Goal: Task Accomplishment & Management: Manage account settings

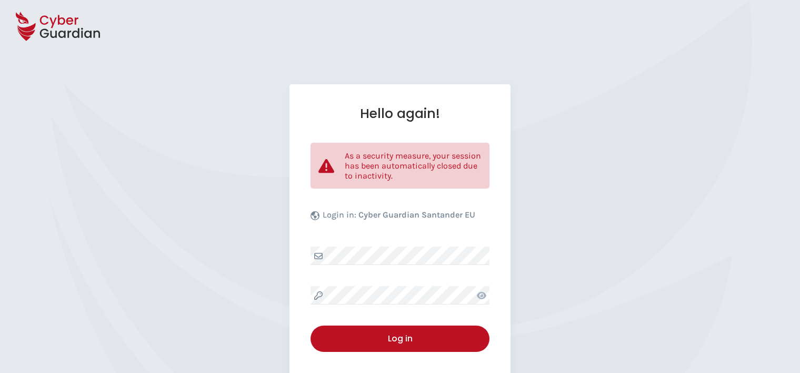
select select "English"
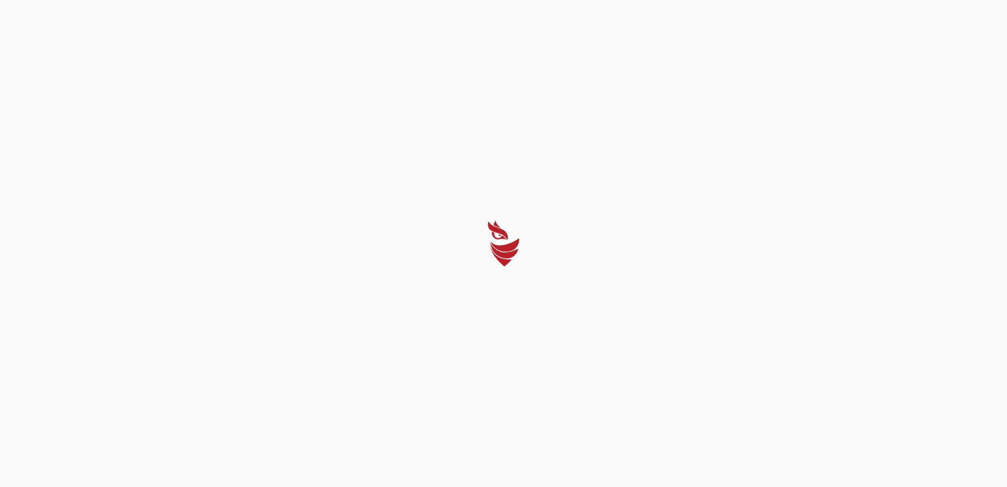
select select "English"
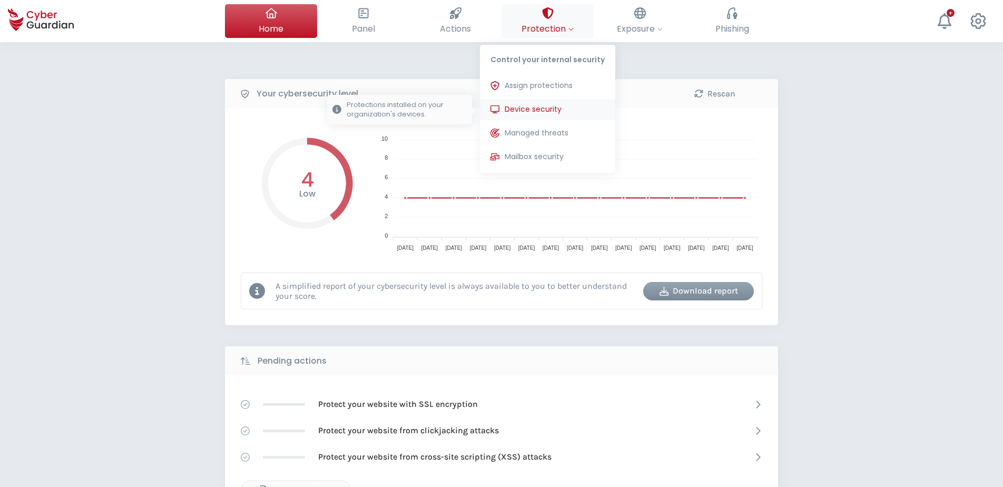
click at [538, 104] on span "Device security" at bounding box center [532, 109] width 57 height 11
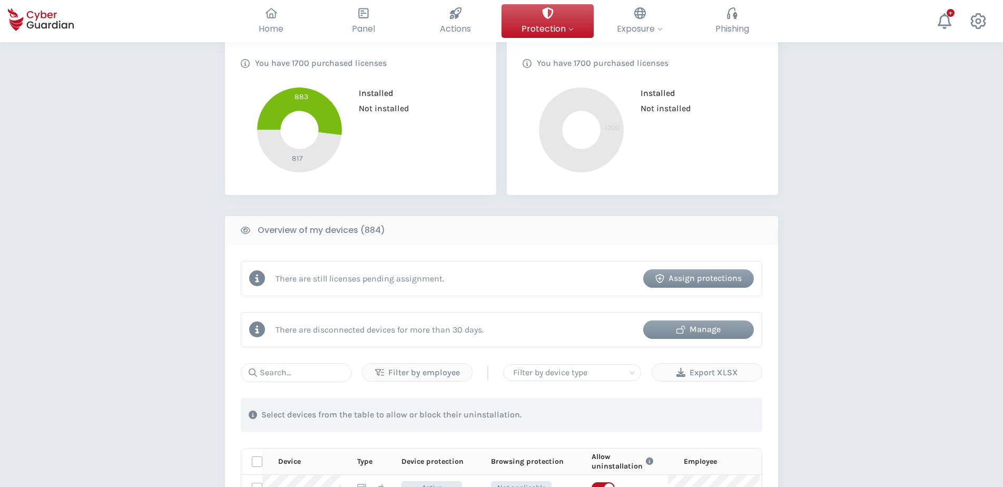
scroll to position [263, 0]
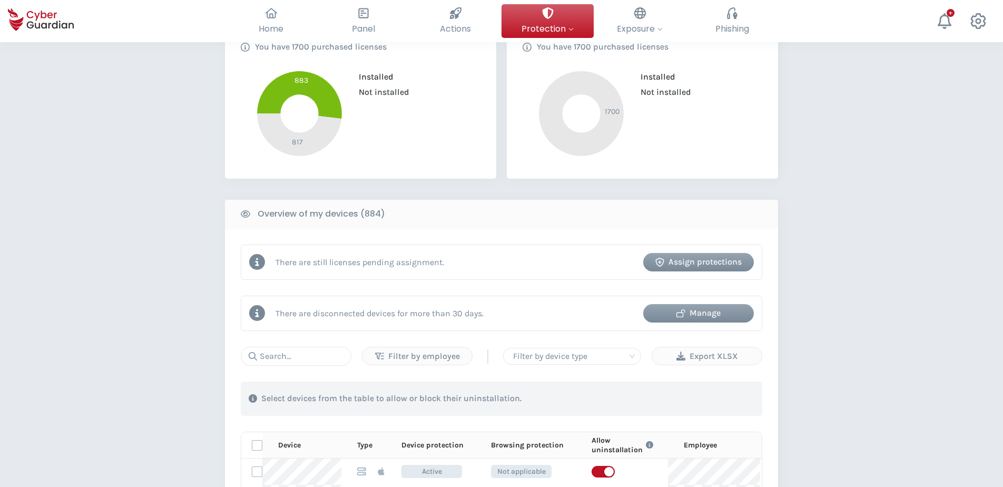
click at [715, 312] on div "Manage" at bounding box center [698, 312] width 95 height 13
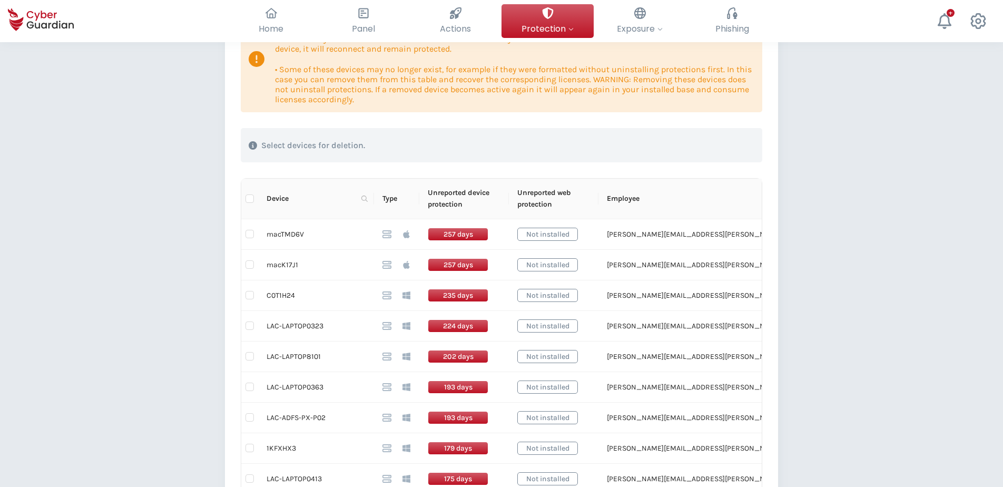
scroll to position [211, 0]
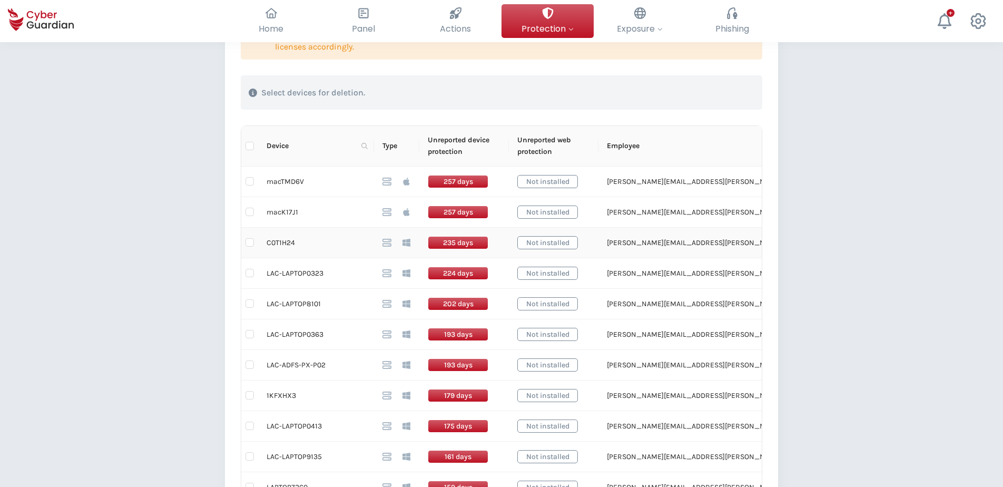
click at [281, 242] on td "C0T1H24" at bounding box center [316, 242] width 116 height 31
copy td "C0T1H24"
click at [291, 269] on td "LAC-LAPTOP0323" at bounding box center [316, 273] width 116 height 31
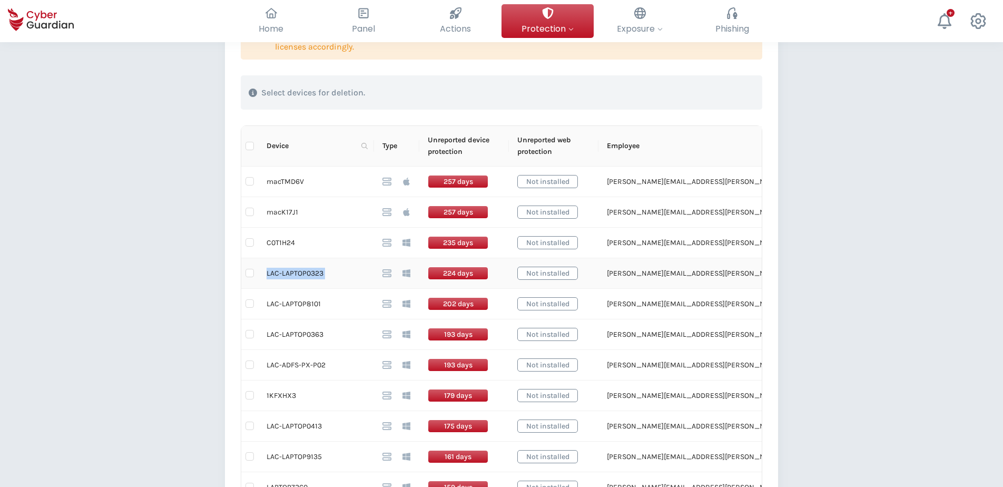
click at [291, 269] on td "LAC-LAPTOP0323" at bounding box center [316, 273] width 116 height 31
copy tr "LAC-LAPTOP0323"
click at [284, 299] on td "LAC-LAPTOP8101" at bounding box center [316, 304] width 116 height 31
drag, startPoint x: 268, startPoint y: 304, endPoint x: 320, endPoint y: 308, distance: 51.7
click at [320, 308] on td "LAC-LAPTOP8101" at bounding box center [316, 304] width 116 height 31
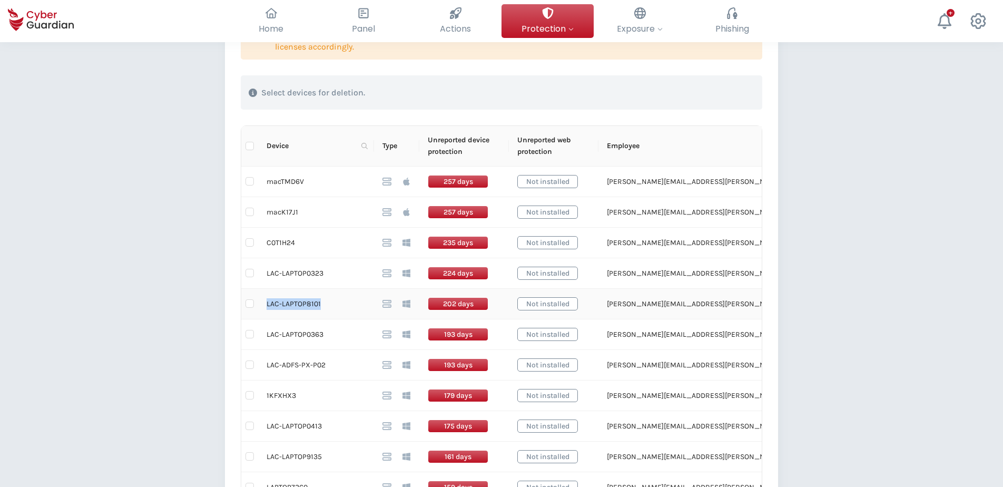
copy td "LAC-LAPTOP8101"
click at [274, 334] on td "LAC-LAPTOP0363" at bounding box center [316, 334] width 116 height 31
drag, startPoint x: 267, startPoint y: 334, endPoint x: 322, endPoint y: 335, distance: 54.8
click at [322, 335] on td "LAC-LAPTOP0363" at bounding box center [316, 334] width 116 height 31
copy td "LAC-LAPTOP0363"
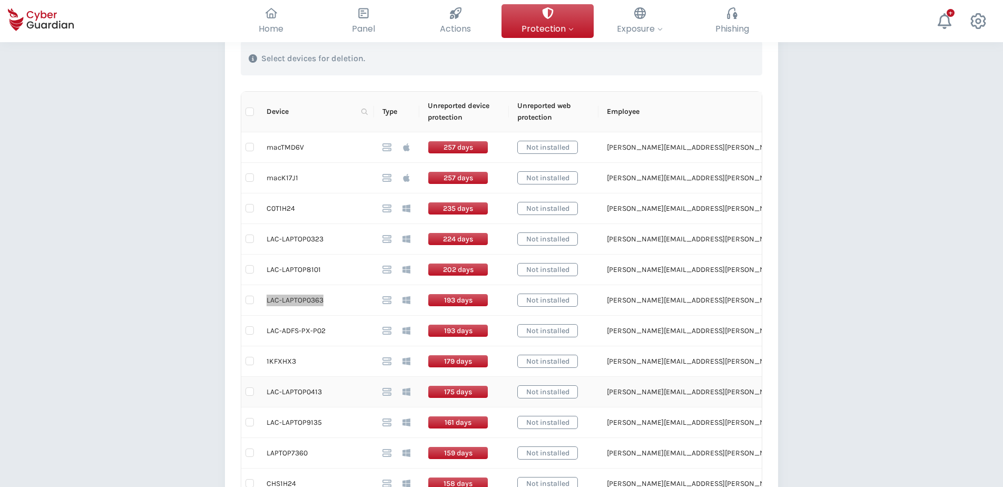
scroll to position [263, 0]
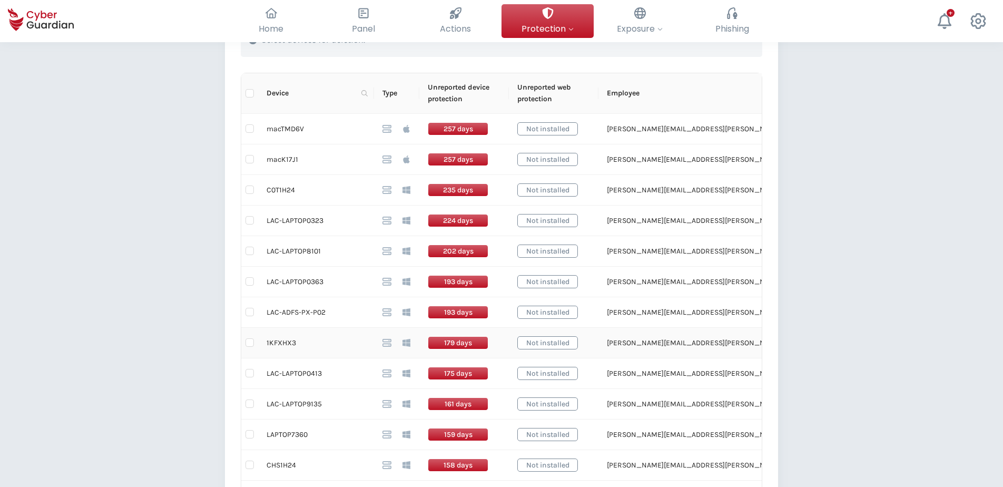
click at [288, 343] on td "1KFXHX3" at bounding box center [316, 343] width 116 height 31
copy td "1KFXHX3"
click at [253, 345] on input "checkbox" at bounding box center [249, 342] width 8 height 8
checkbox input "true"
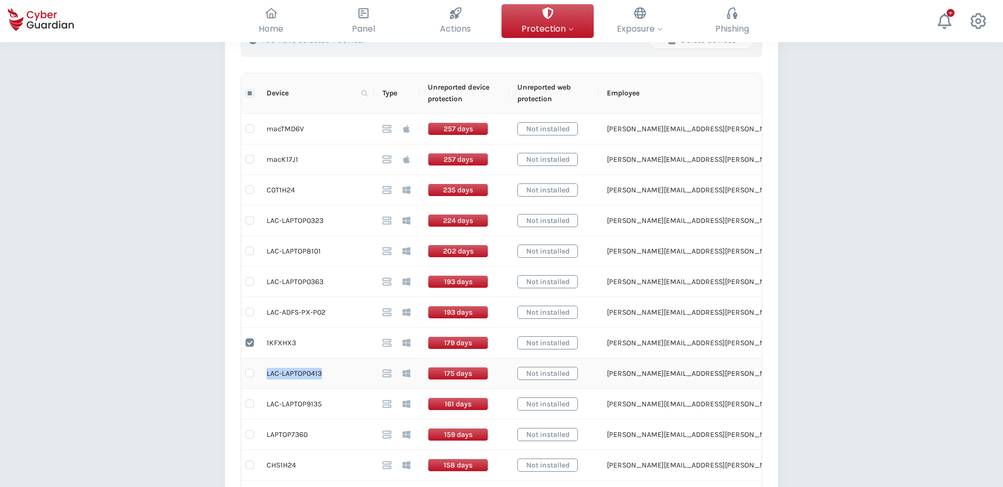
drag, startPoint x: 322, startPoint y: 375, endPoint x: 266, endPoint y: 375, distance: 55.3
click at [266, 372] on td "LAC-LAPTOP0413" at bounding box center [316, 373] width 116 height 31
copy td "LAC-LAPTOP0413"
drag, startPoint x: 320, startPoint y: 404, endPoint x: 267, endPoint y: 402, distance: 52.7
click at [267, 372] on td "LAC-LAPTOP9135" at bounding box center [316, 404] width 116 height 31
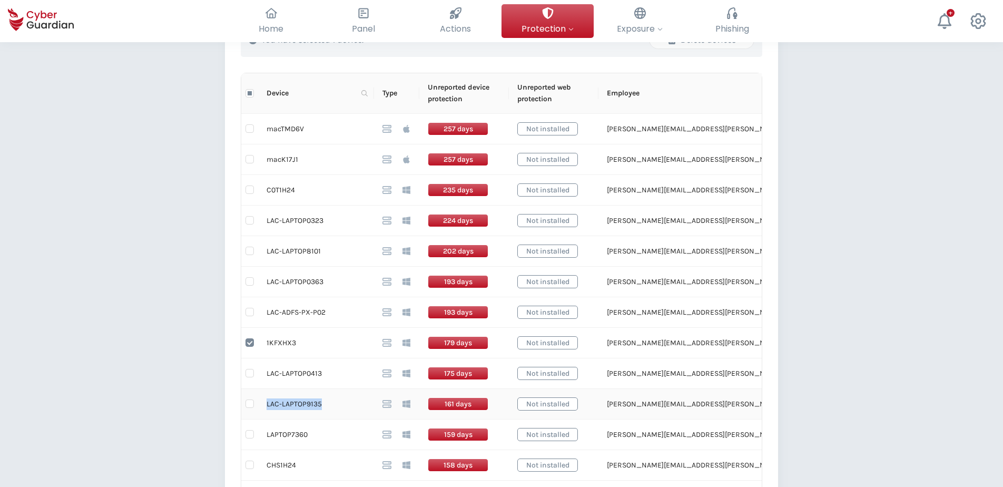
copy td "LAC-LAPTOP9135"
click at [300, 372] on td "LAPTOP7360" at bounding box center [316, 434] width 116 height 31
drag, startPoint x: 309, startPoint y: 437, endPoint x: 267, endPoint y: 437, distance: 42.1
click at [267, 372] on td "LAPTOP7360" at bounding box center [316, 434] width 116 height 31
copy td "LAPTOP7360"
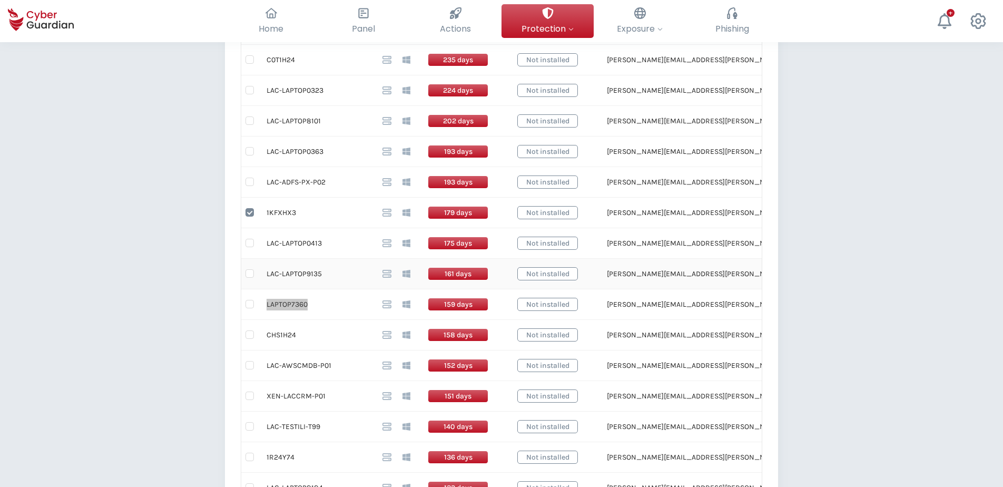
scroll to position [421, 0]
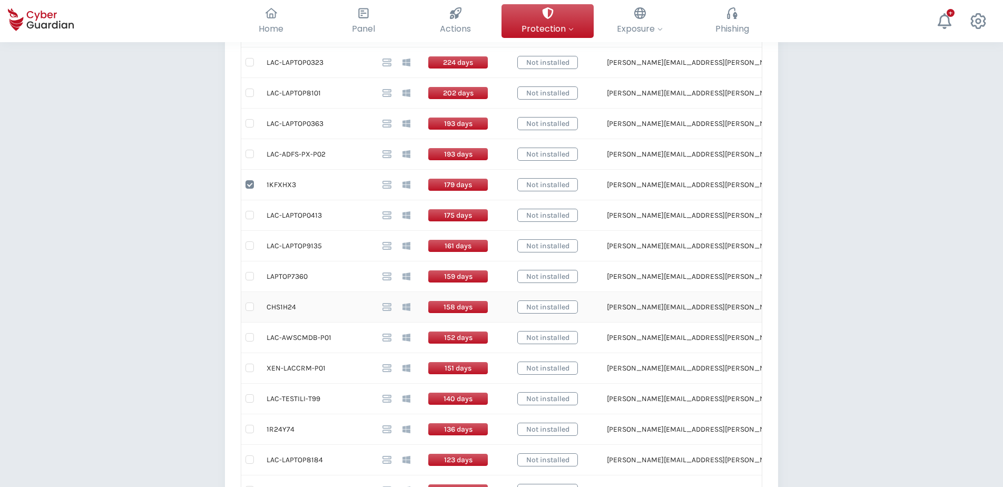
click at [280, 306] on td "CHS1H24" at bounding box center [316, 307] width 116 height 31
copy td "CHS1H24"
click at [282, 372] on td "1R24Y74" at bounding box center [316, 429] width 116 height 31
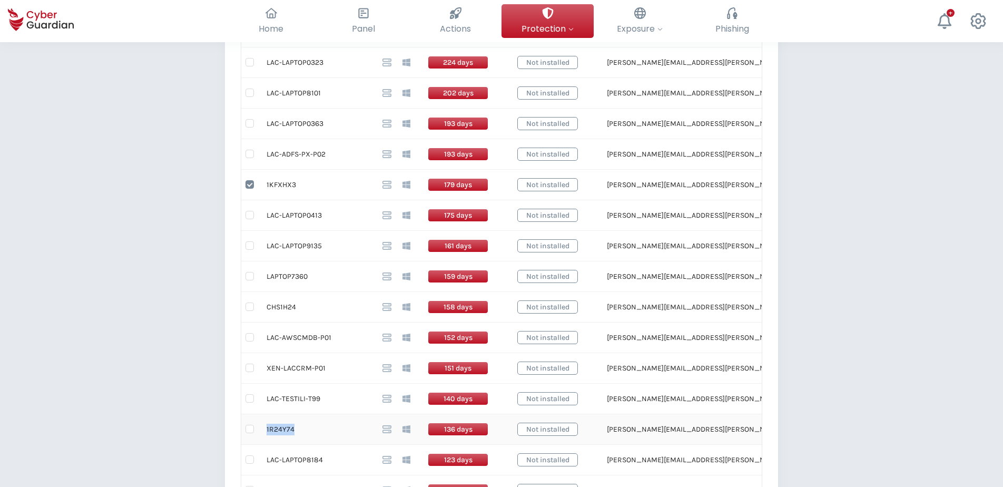
copy td "1R24Y74"
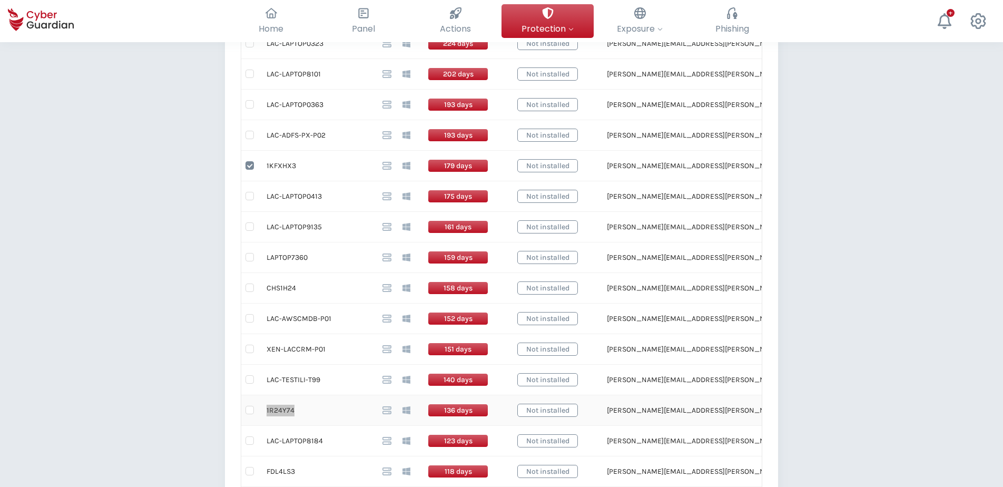
scroll to position [474, 0]
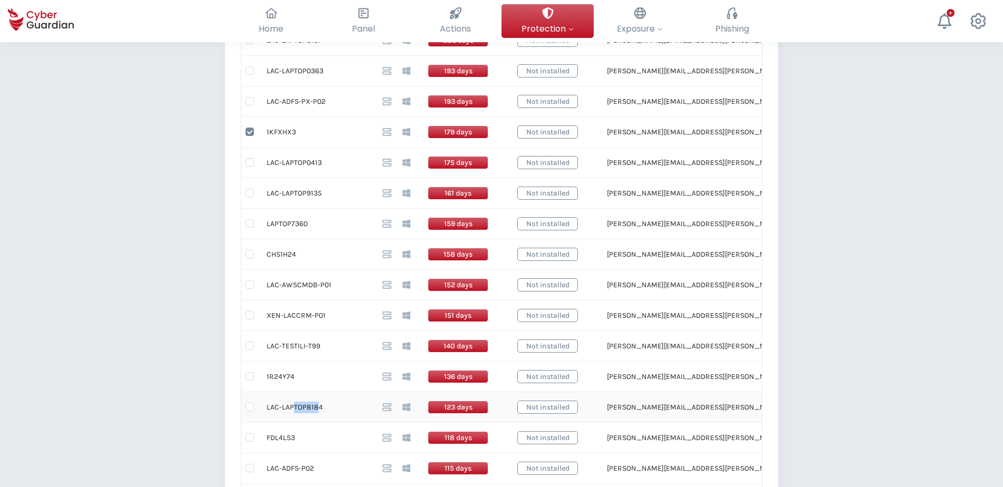
drag, startPoint x: 310, startPoint y: 408, endPoint x: 292, endPoint y: 408, distance: 17.4
click at [292, 372] on td "LAC-LAPTOP8184" at bounding box center [316, 407] width 116 height 31
drag, startPoint x: 292, startPoint y: 408, endPoint x: 266, endPoint y: 406, distance: 26.4
click at [266, 372] on td "LAC-LAPTOP8184" at bounding box center [316, 407] width 116 height 31
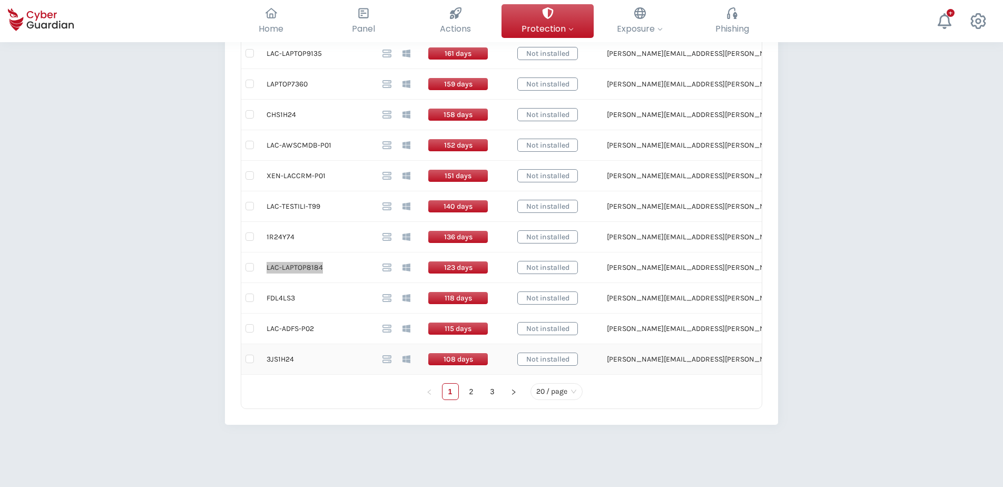
scroll to position [632, 0]
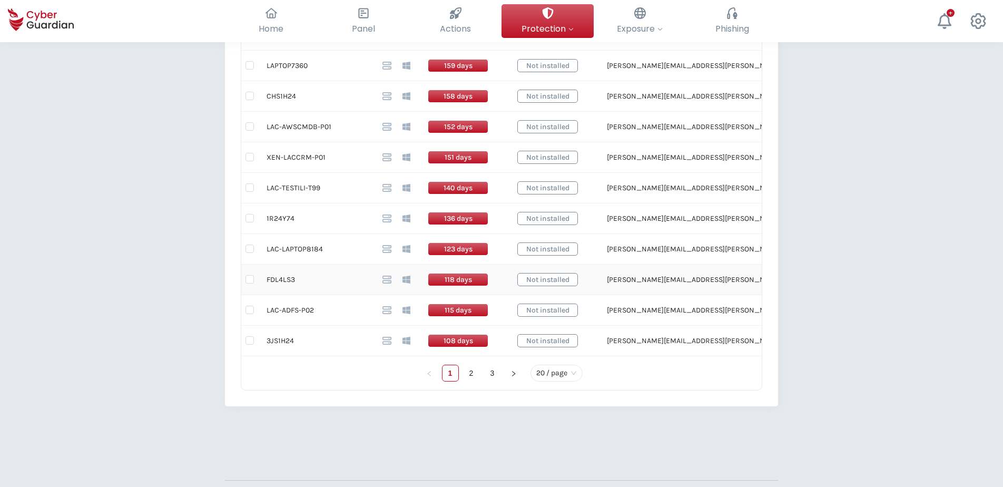
click at [284, 281] on td "FDL4LS3" at bounding box center [316, 279] width 116 height 31
drag, startPoint x: 216, startPoint y: 432, endPoint x: 228, endPoint y: 424, distance: 14.5
click at [217, 372] on div "Back Devices disconnected for >30 days (57) This table shows installed devices …" at bounding box center [501, 1] width 1003 height 1182
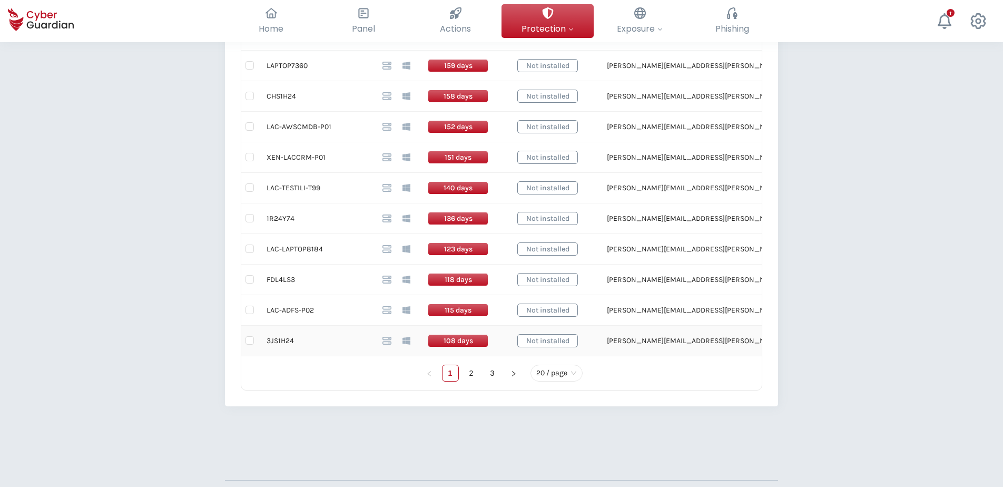
click at [284, 341] on td "3JS1H24" at bounding box center [316, 340] width 116 height 31
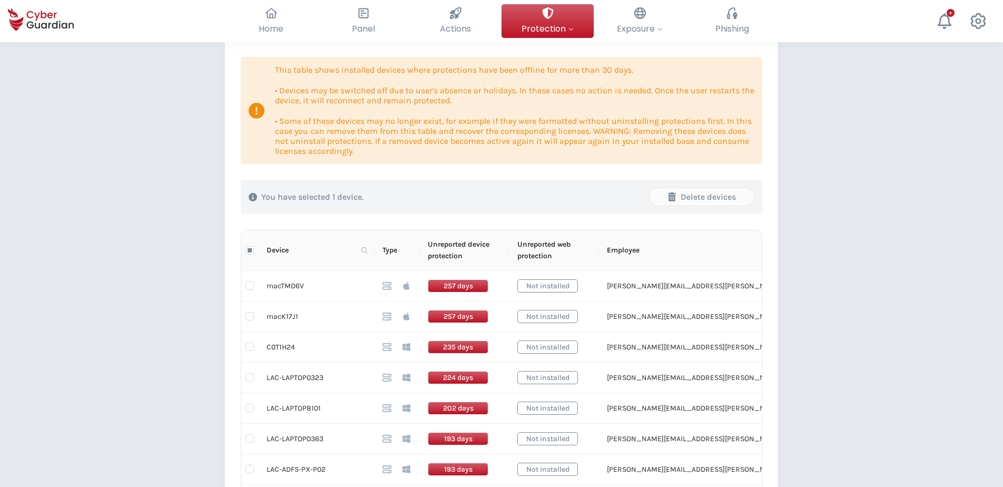
scroll to position [105, 0]
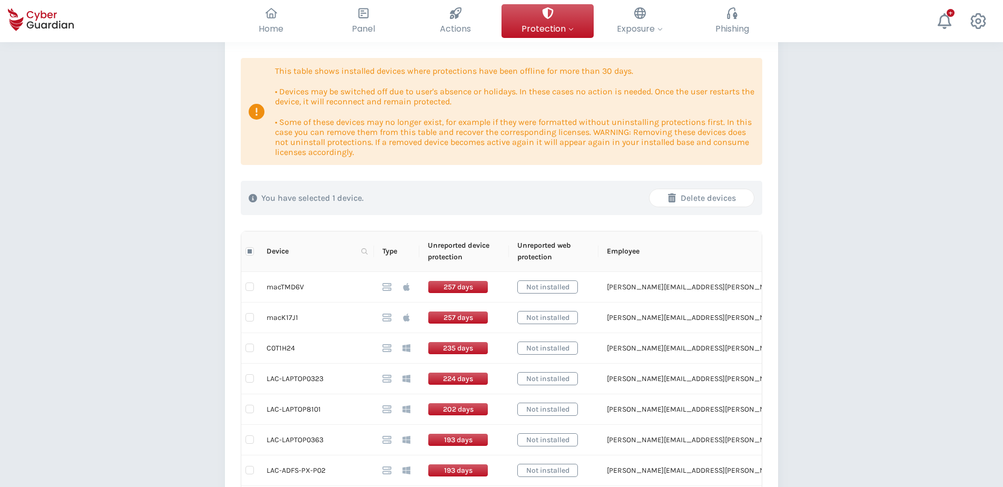
click at [708, 197] on div "Delete devices" at bounding box center [701, 198] width 88 height 13
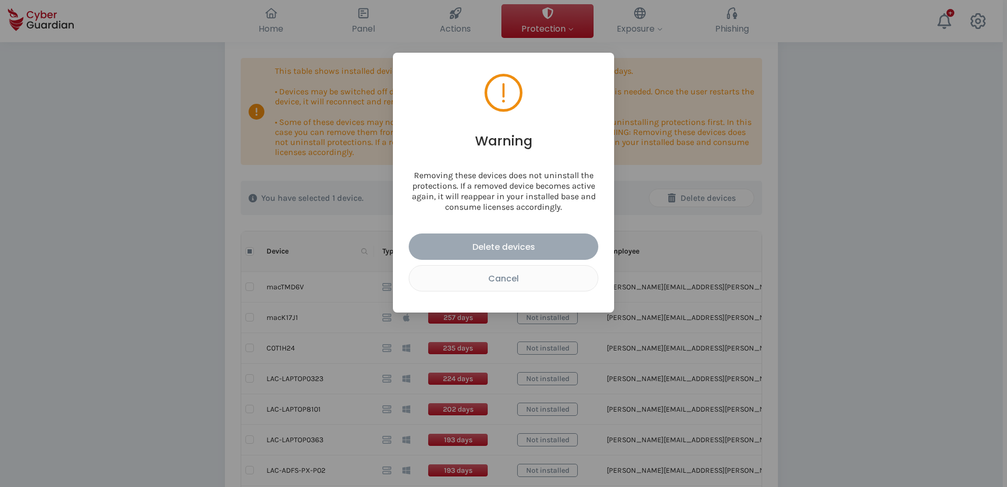
click at [520, 249] on div "Delete devices" at bounding box center [504, 246] width 174 height 13
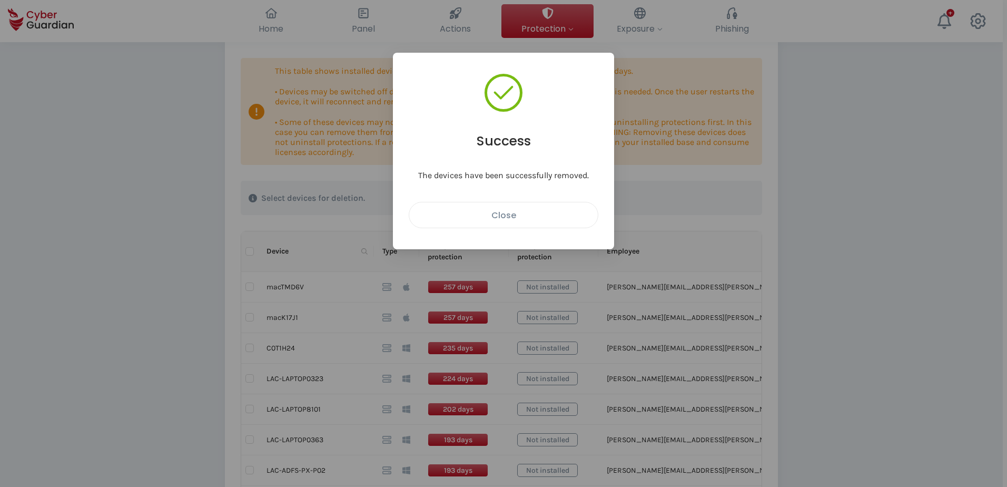
click at [509, 219] on div "Close" at bounding box center [503, 215] width 173 height 13
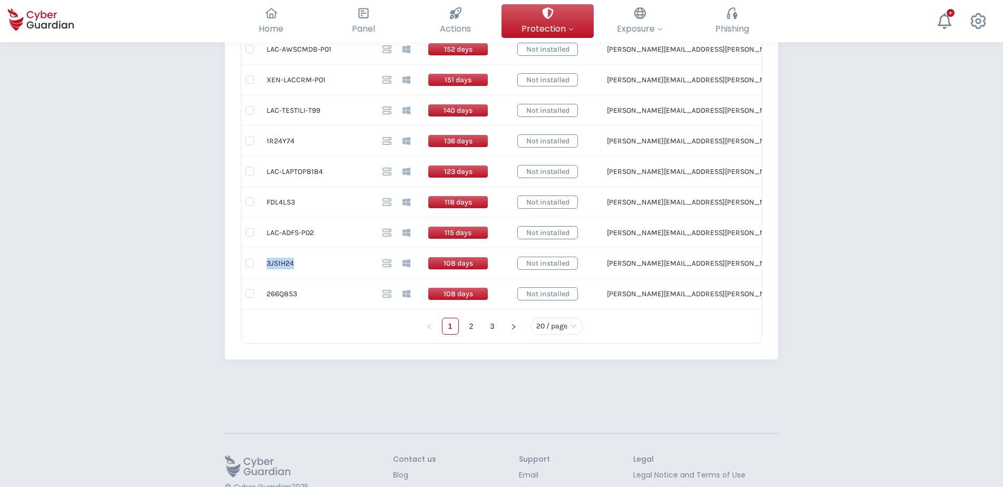
scroll to position [685, 0]
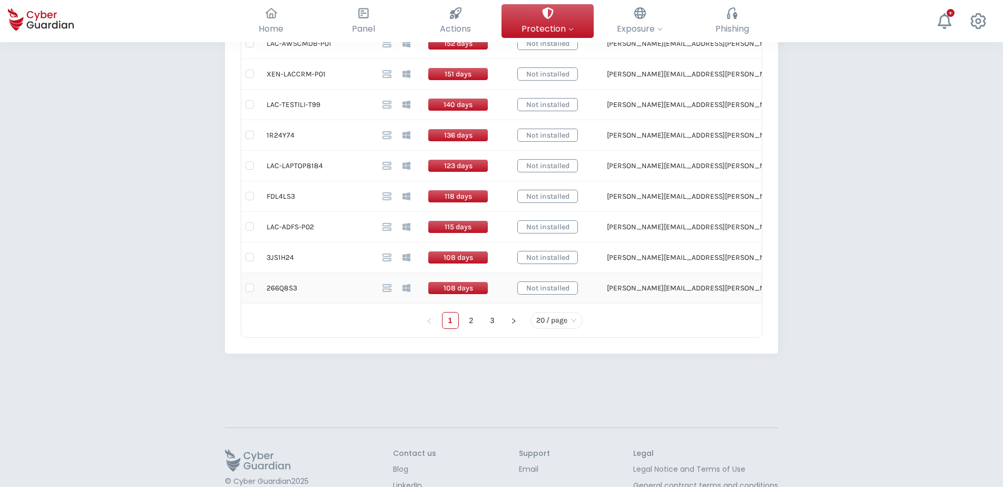
click at [286, 289] on td "266Q8S3" at bounding box center [316, 288] width 116 height 31
click at [472, 320] on link "2" at bounding box center [471, 320] width 16 height 16
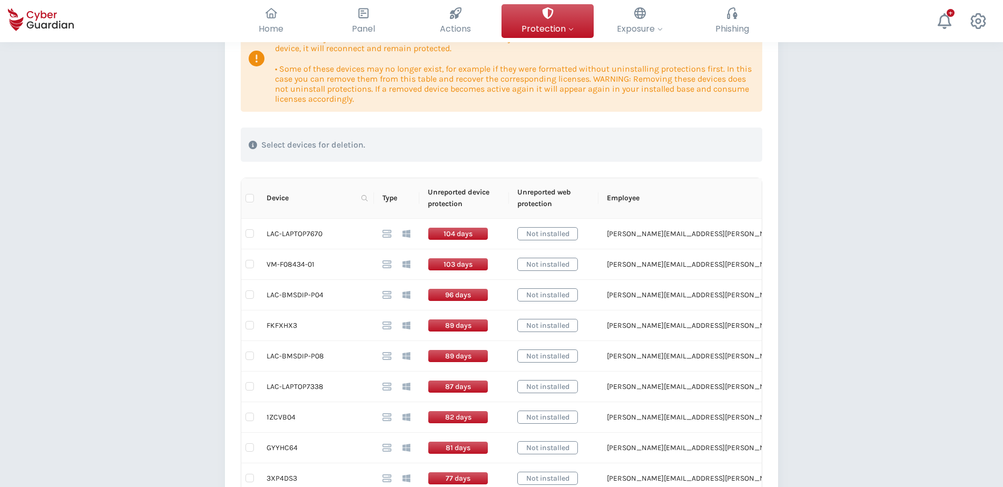
scroll to position [158, 0]
drag, startPoint x: 321, startPoint y: 232, endPoint x: 269, endPoint y: 234, distance: 52.2
click at [269, 234] on td "LAC-LAPTOP7670" at bounding box center [316, 234] width 116 height 31
click at [279, 324] on td "FKFXHX3" at bounding box center [316, 326] width 116 height 31
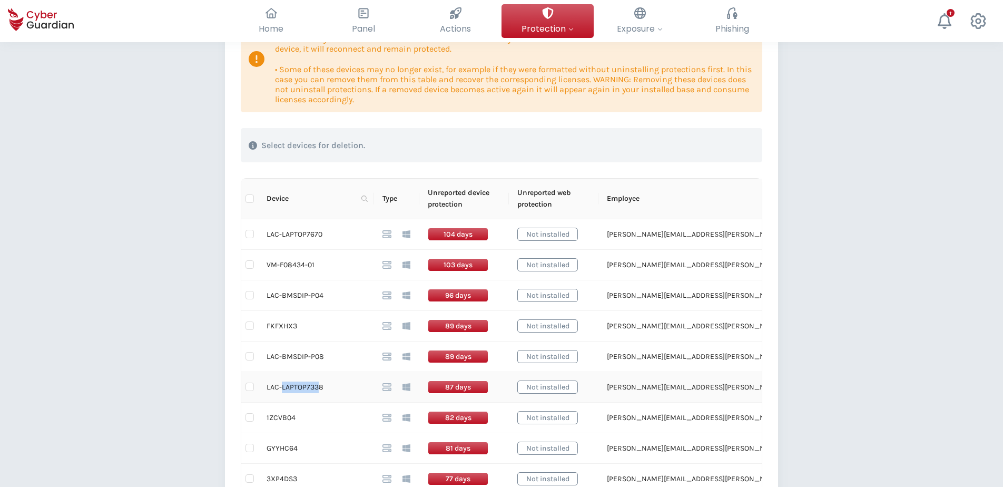
drag, startPoint x: 319, startPoint y: 385, endPoint x: 281, endPoint y: 385, distance: 37.9
click at [281, 372] on td "LAC-LAPTOP7338" at bounding box center [316, 387] width 116 height 31
drag, startPoint x: 281, startPoint y: 385, endPoint x: 265, endPoint y: 387, distance: 15.8
click at [265, 372] on td "LAC-LAPTOP7338" at bounding box center [316, 387] width 116 height 31
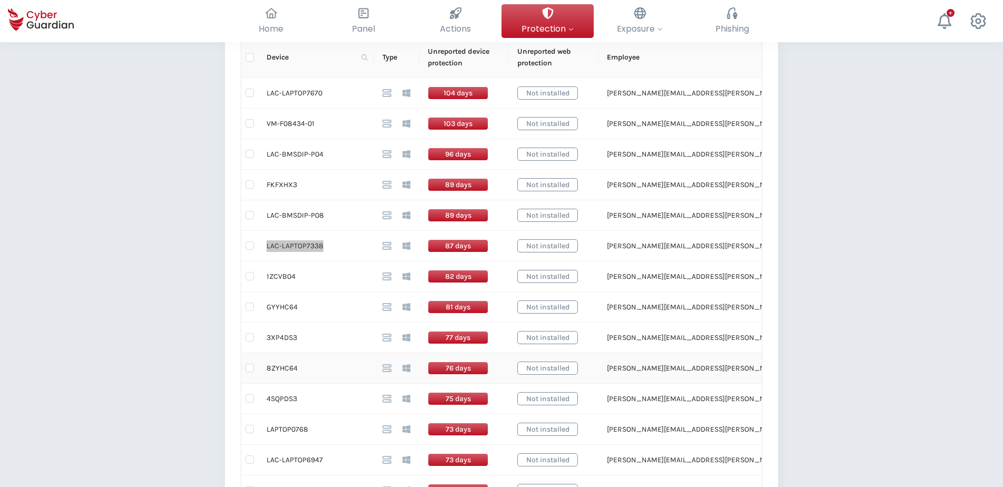
scroll to position [316, 0]
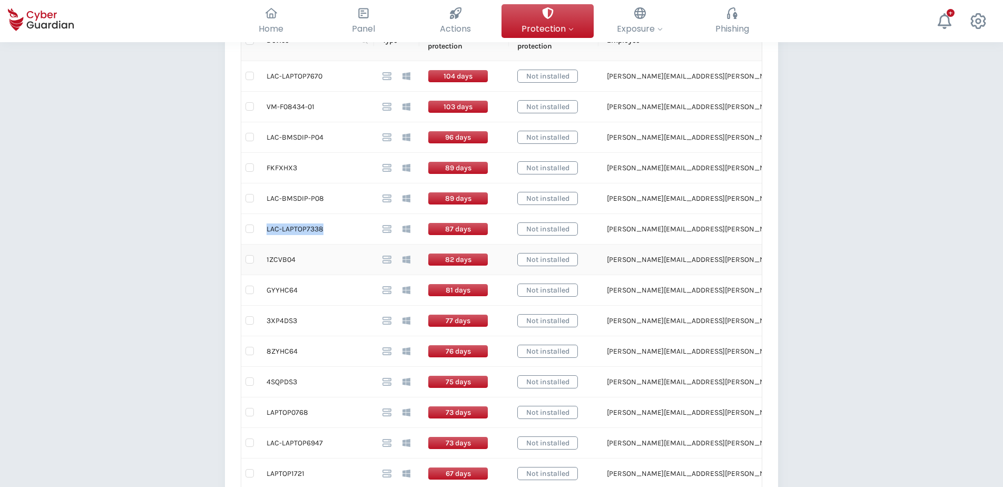
click at [285, 259] on td "1ZCVB04" at bounding box center [316, 259] width 116 height 31
click at [285, 290] on td "GYYHC64" at bounding box center [316, 290] width 116 height 31
click at [291, 321] on td "3XP4DS3" at bounding box center [316, 320] width 116 height 31
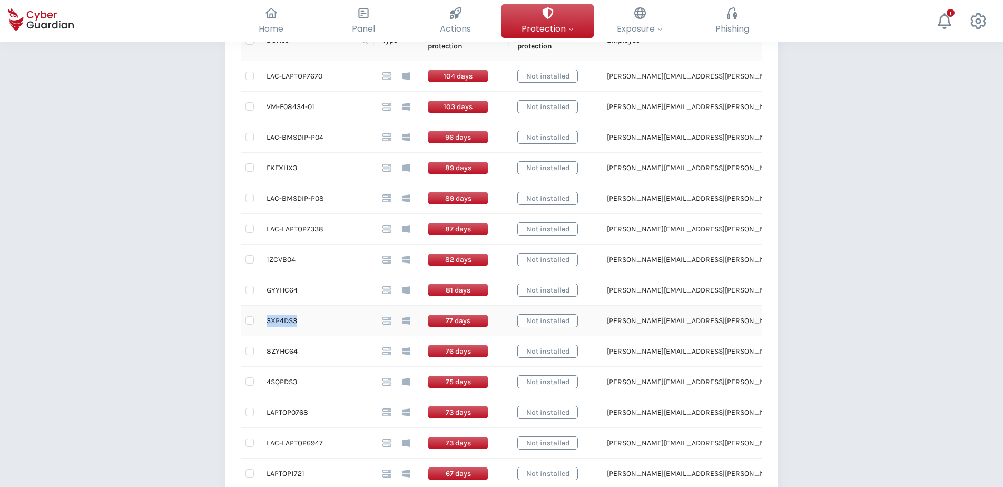
click at [291, 321] on td "3XP4DS3" at bounding box center [316, 320] width 116 height 31
click at [279, 347] on td "8ZYHC64" at bounding box center [316, 351] width 116 height 31
click at [280, 347] on td "8ZYHC64" at bounding box center [316, 351] width 116 height 31
click at [281, 349] on td "8ZYHC64" at bounding box center [316, 351] width 116 height 31
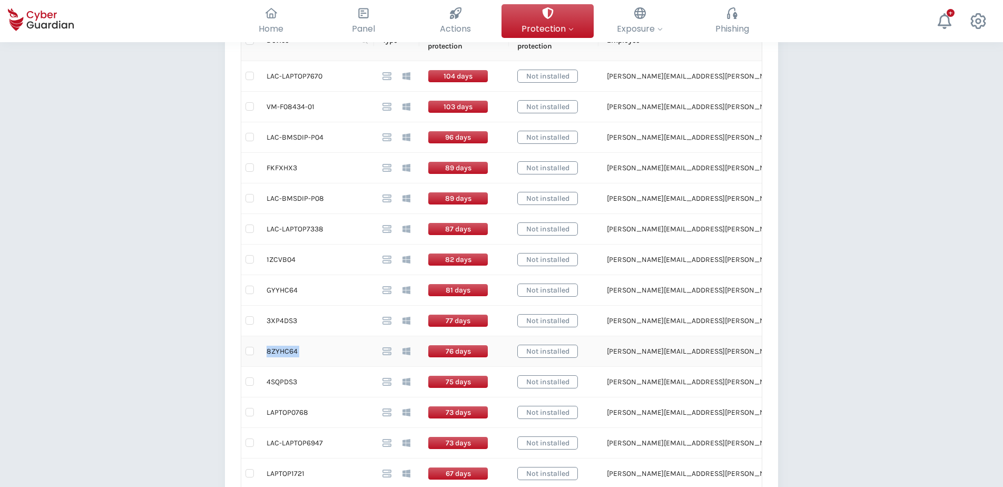
click at [281, 349] on td "8ZYHC64" at bounding box center [316, 351] width 116 height 31
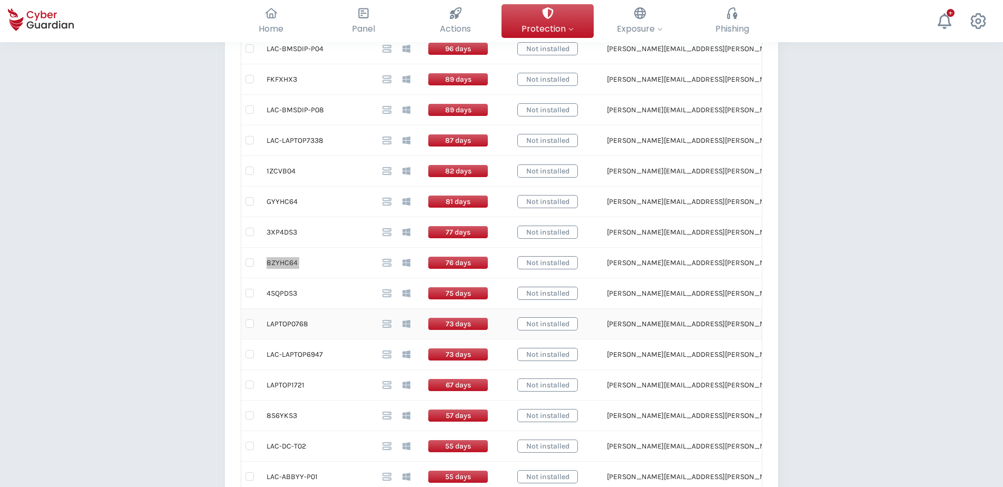
scroll to position [421, 0]
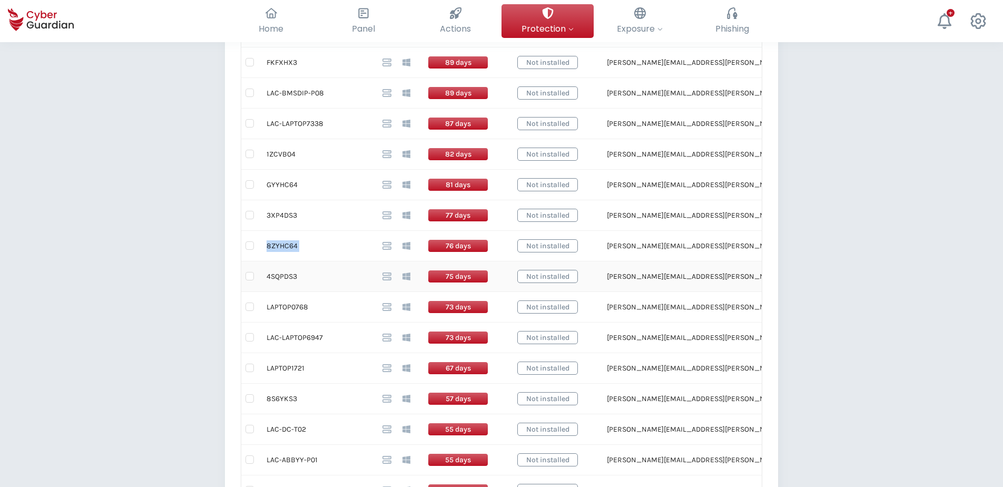
click at [282, 278] on td "4SQPDS3" at bounding box center [316, 276] width 116 height 31
click at [293, 310] on td "LAPTOP0768" at bounding box center [316, 307] width 116 height 31
click at [286, 337] on td "LAC-LAPTOP6947" at bounding box center [316, 337] width 116 height 31
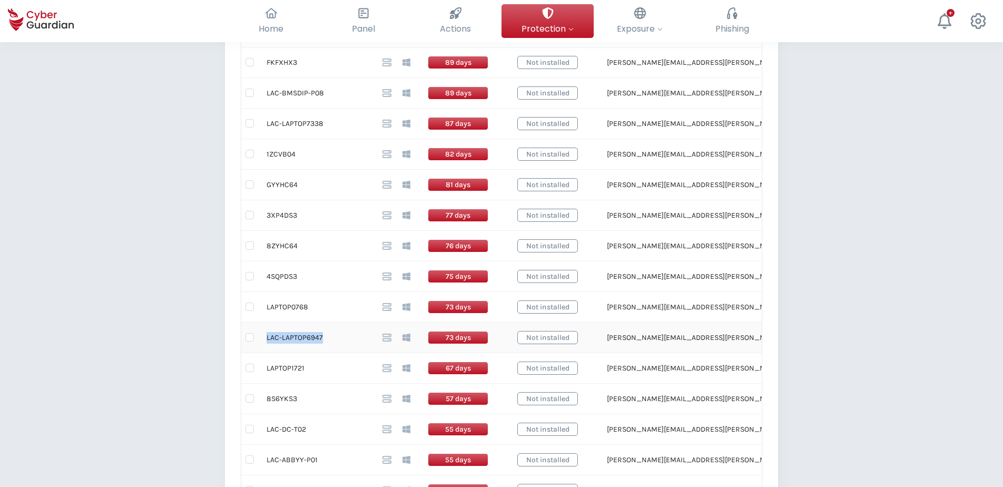
drag, startPoint x: 313, startPoint y: 335, endPoint x: 266, endPoint y: 337, distance: 46.4
click at [266, 337] on td "LAC-LAPTOP6947" at bounding box center [316, 337] width 116 height 31
click at [297, 363] on td "LAPTOP1721" at bounding box center [316, 368] width 116 height 31
click at [282, 372] on td "8S6YKS3" at bounding box center [316, 398] width 116 height 31
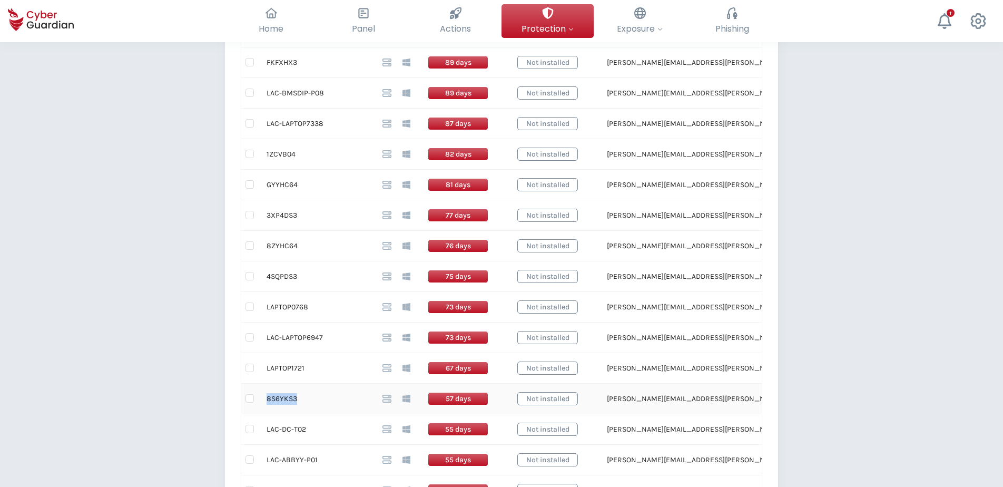
click at [282, 372] on td "8S6YKS3" at bounding box center [316, 398] width 116 height 31
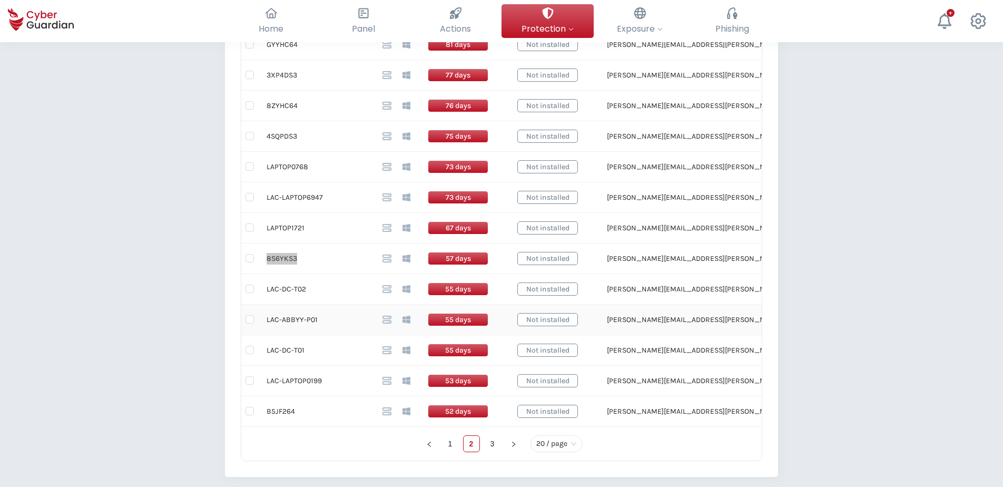
scroll to position [579, 0]
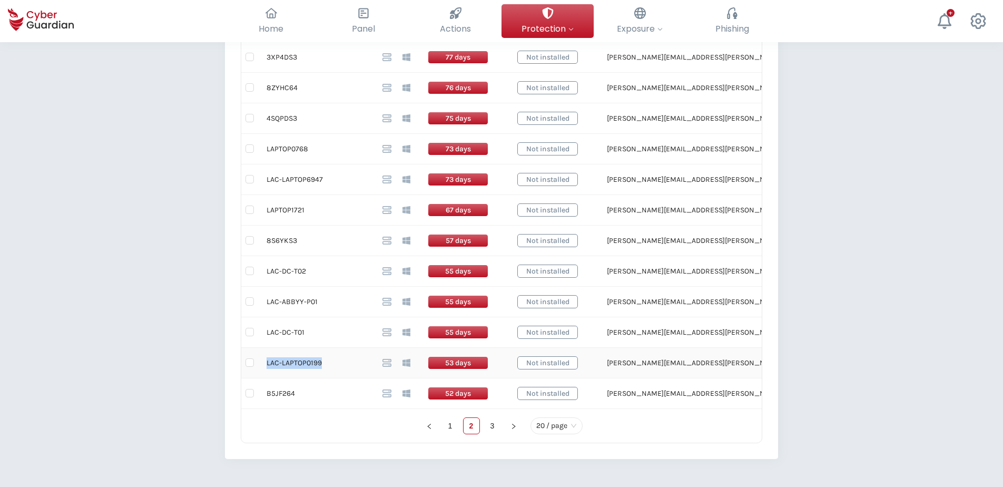
drag, startPoint x: 320, startPoint y: 361, endPoint x: 265, endPoint y: 363, distance: 55.3
click at [265, 363] on td "LAC-LAPTOP0199" at bounding box center [316, 363] width 116 height 31
click at [282, 372] on td "B5JF264" at bounding box center [316, 393] width 116 height 31
click at [494, 372] on link "3" at bounding box center [492, 426] width 16 height 16
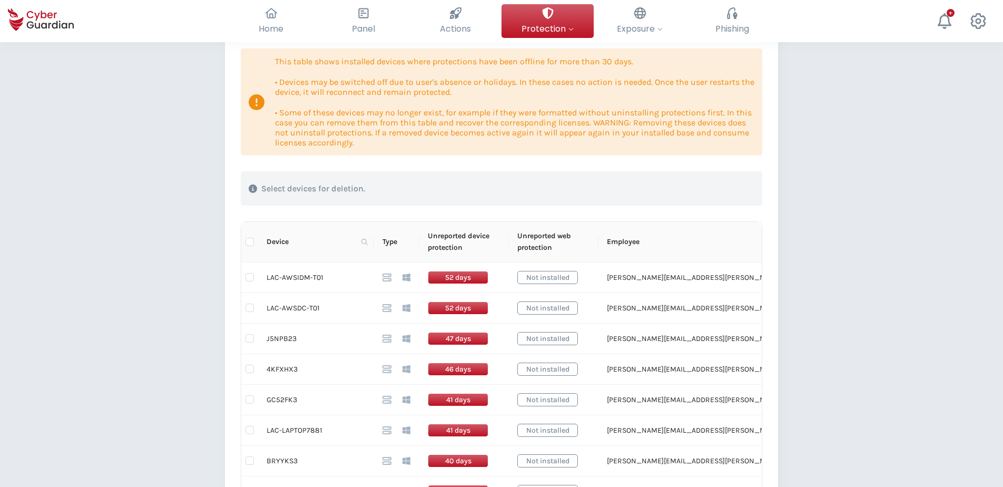
scroll to position [105, 0]
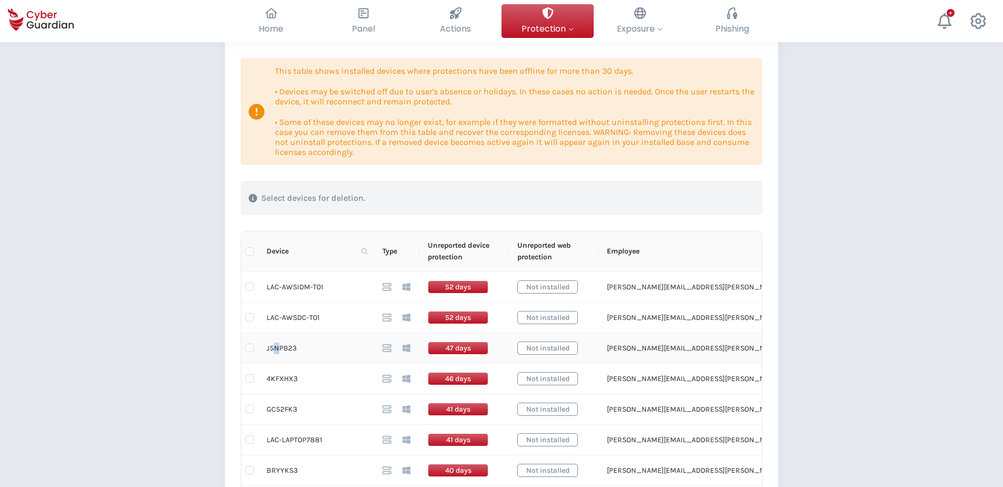
click at [276, 344] on td "J5NPB23" at bounding box center [316, 348] width 116 height 31
click at [278, 344] on td "J5NPB23" at bounding box center [316, 348] width 116 height 31
click at [279, 346] on td "J5NPB23" at bounding box center [316, 348] width 116 height 31
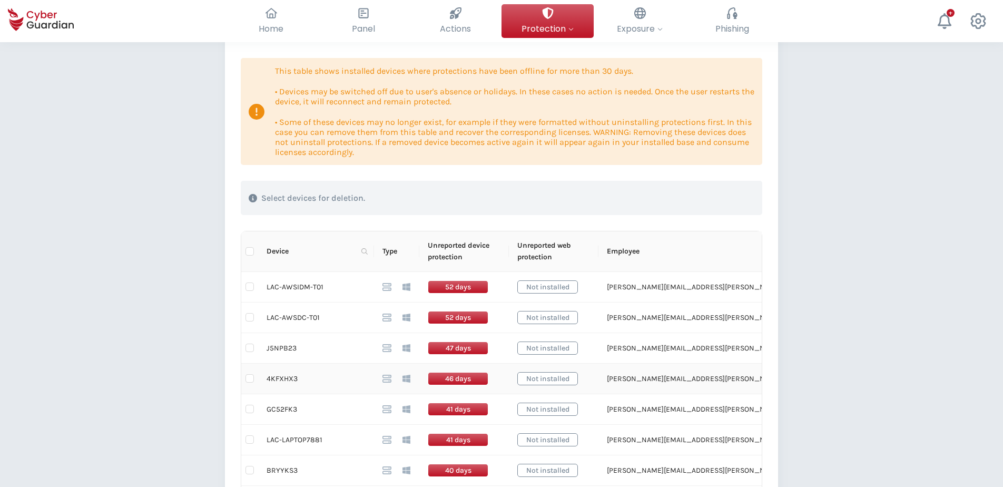
click at [284, 372] on td "4KFXHX3" at bounding box center [316, 378] width 116 height 31
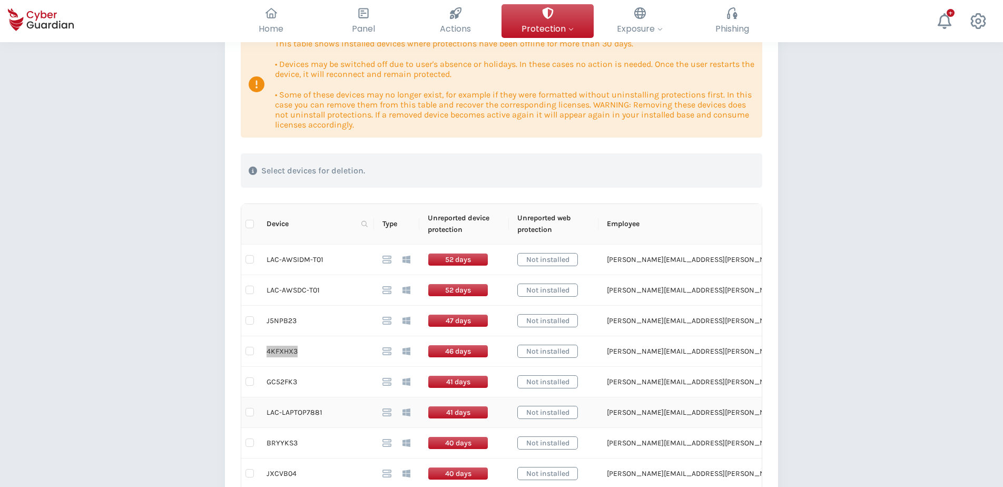
scroll to position [158, 0]
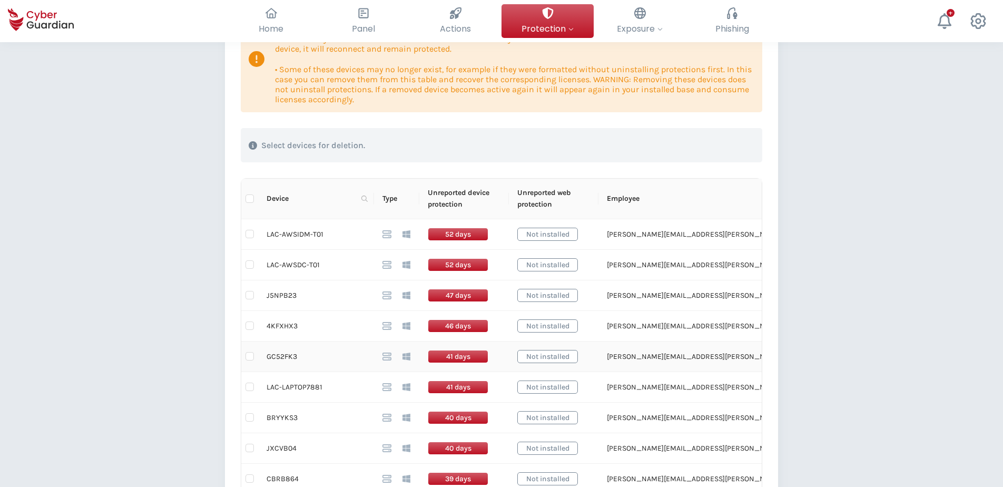
click at [279, 355] on td "GC52FK3" at bounding box center [316, 356] width 116 height 31
drag, startPoint x: 322, startPoint y: 387, endPoint x: 266, endPoint y: 384, distance: 55.3
click at [266, 372] on td "LAC-LAPTOP7881" at bounding box center [316, 387] width 116 height 31
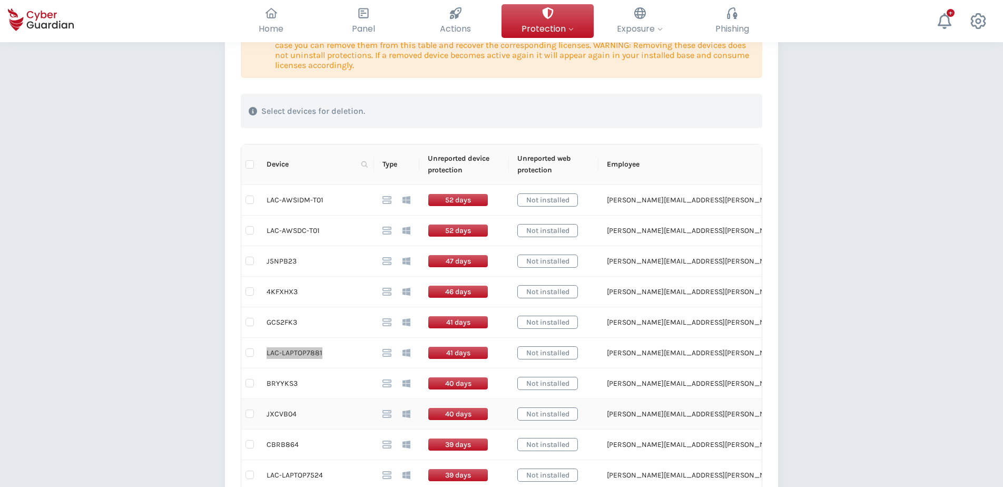
scroll to position [263, 0]
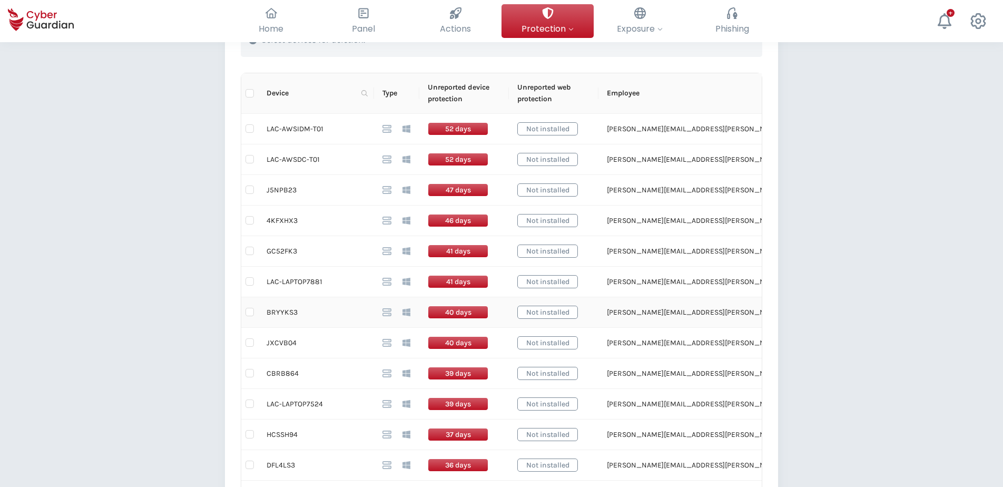
click at [287, 312] on td "BRYYKS3" at bounding box center [316, 312] width 116 height 31
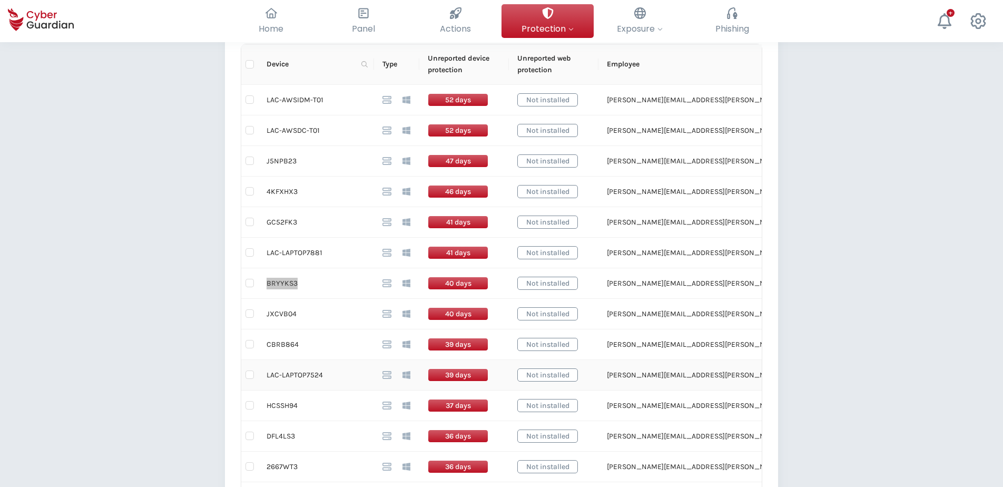
scroll to position [316, 0]
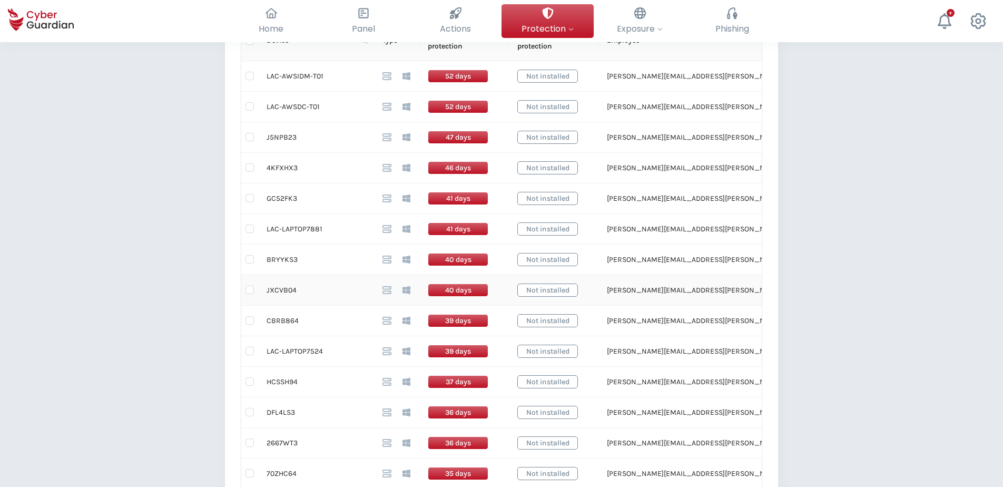
click at [286, 289] on td "JXCVB04" at bounding box center [316, 290] width 116 height 31
click at [288, 289] on td "JXCVB04" at bounding box center [316, 290] width 116 height 31
click at [284, 322] on td "CBRB864" at bounding box center [316, 320] width 116 height 31
drag, startPoint x: 322, startPoint y: 350, endPoint x: 268, endPoint y: 349, distance: 54.2
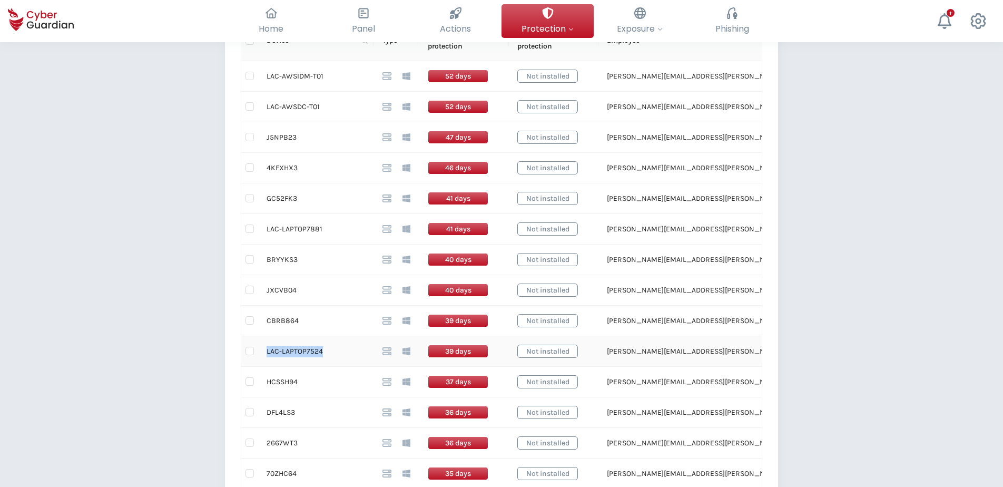
click at [268, 349] on td "LAC-LAPTOP7524" at bounding box center [316, 351] width 116 height 31
click at [275, 372] on td "HCSSH94" at bounding box center [316, 382] width 116 height 31
click at [276, 372] on td "HCSSH94" at bounding box center [316, 382] width 116 height 31
click at [278, 372] on td "HCSSH94" at bounding box center [316, 382] width 116 height 31
click at [291, 372] on td "DFL4LS3" at bounding box center [316, 412] width 116 height 31
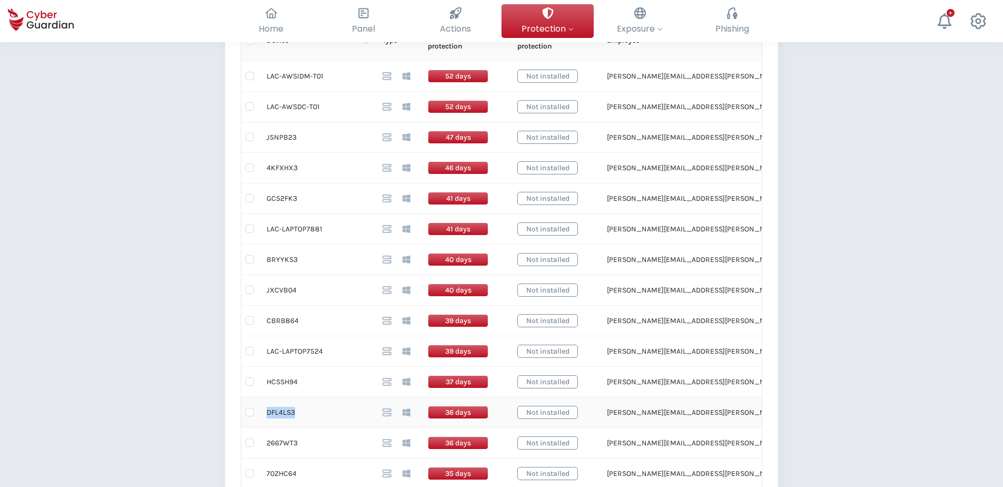
click at [292, 372] on td "DFL4LS3" at bounding box center [316, 412] width 116 height 31
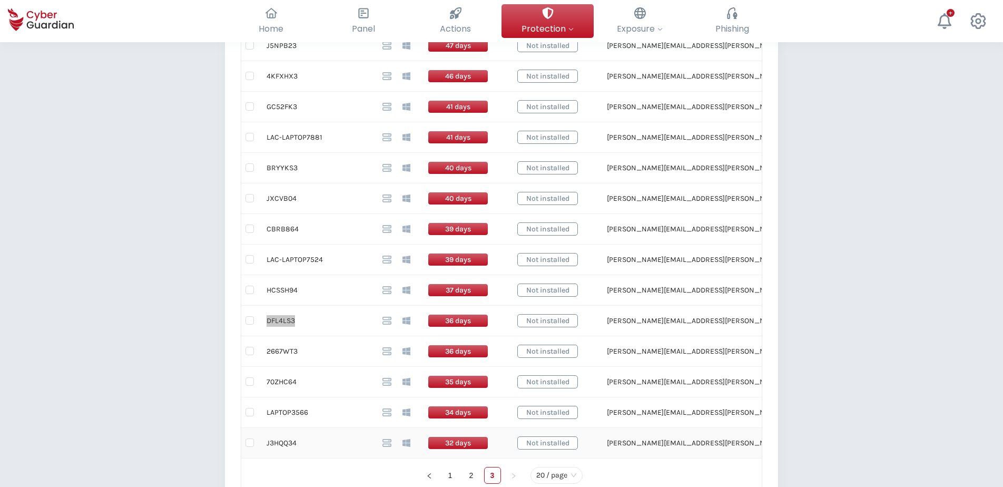
scroll to position [421, 0]
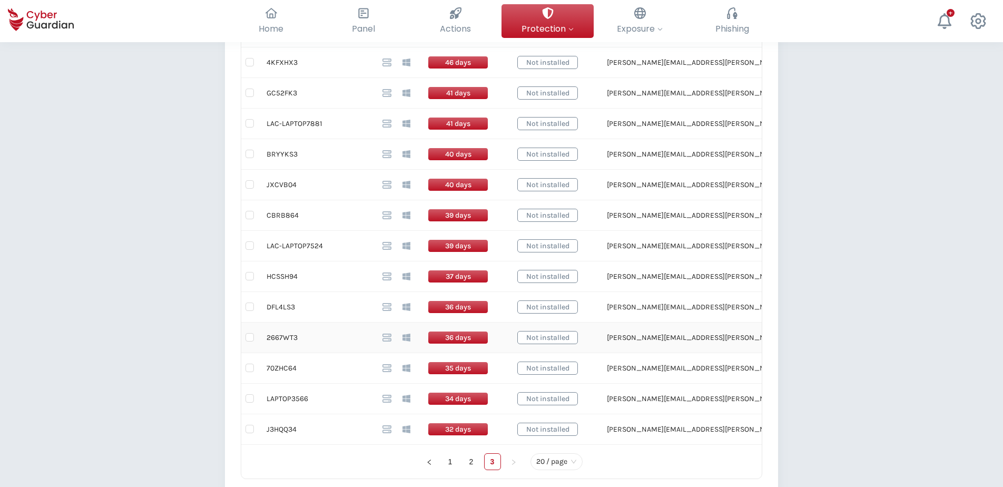
click at [284, 337] on td "2667WT3" at bounding box center [316, 337] width 116 height 31
click at [279, 367] on td "70ZHC64" at bounding box center [316, 368] width 116 height 31
click at [301, 372] on td "LAPTOP3566" at bounding box center [316, 398] width 116 height 31
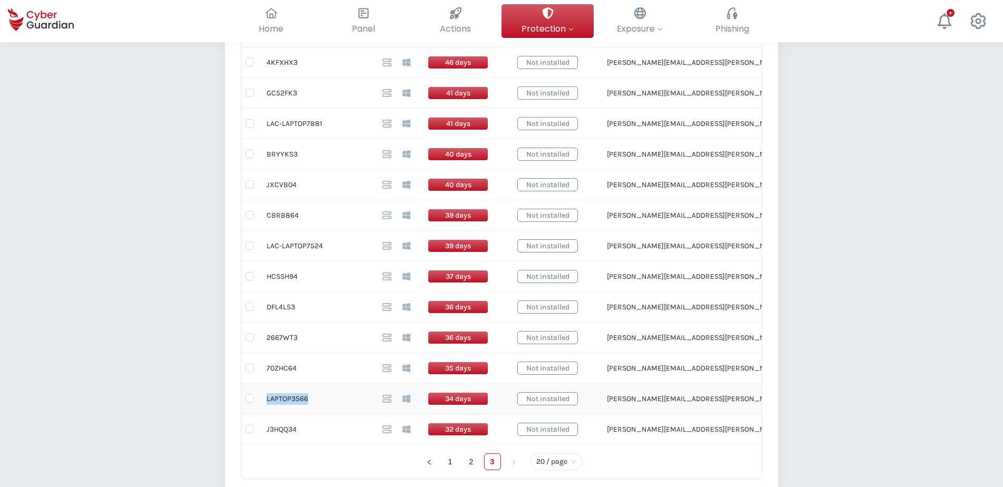
click at [301, 372] on td "LAPTOP3566" at bounding box center [316, 398] width 116 height 31
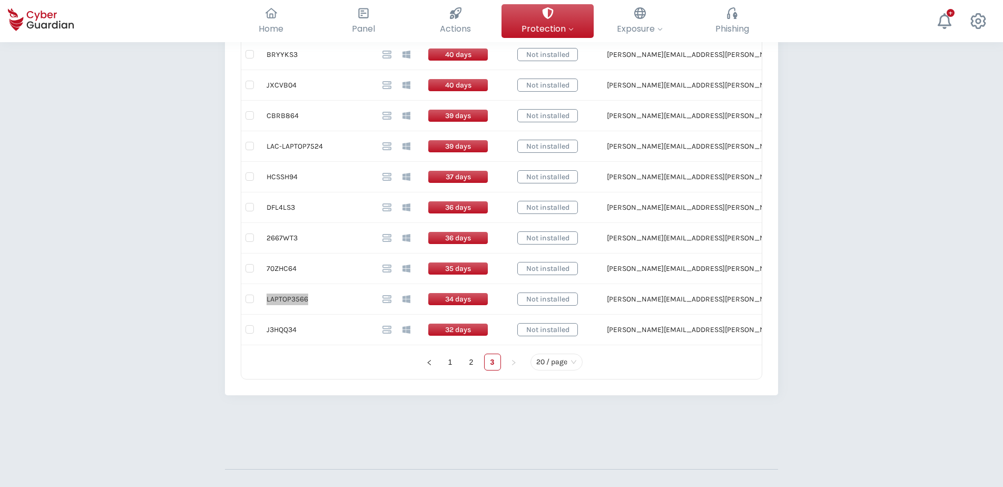
scroll to position [527, 0]
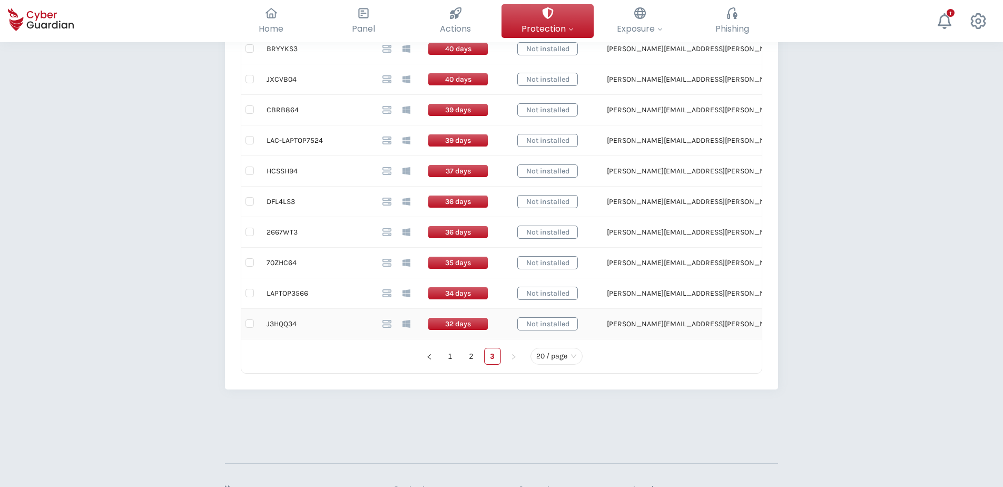
click at [284, 325] on td "J3HQQ34" at bounding box center [316, 324] width 116 height 31
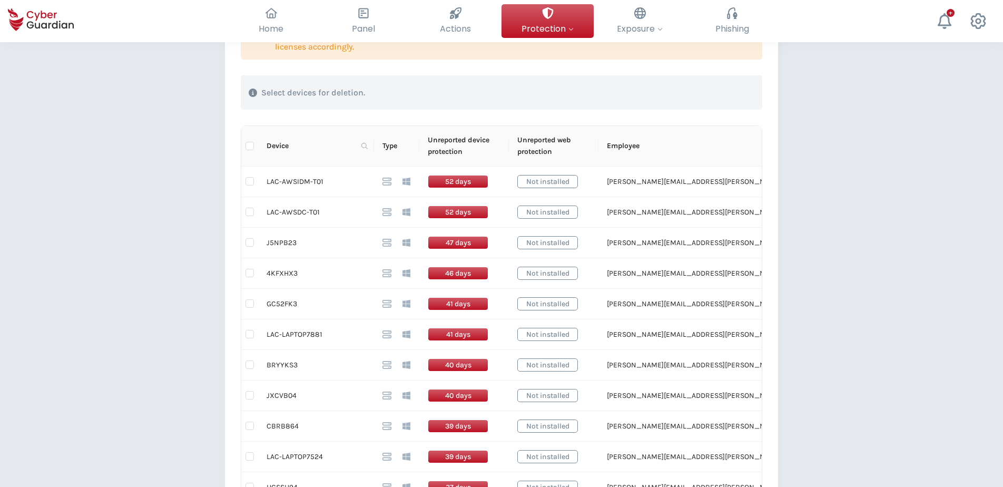
scroll to position [0, 0]
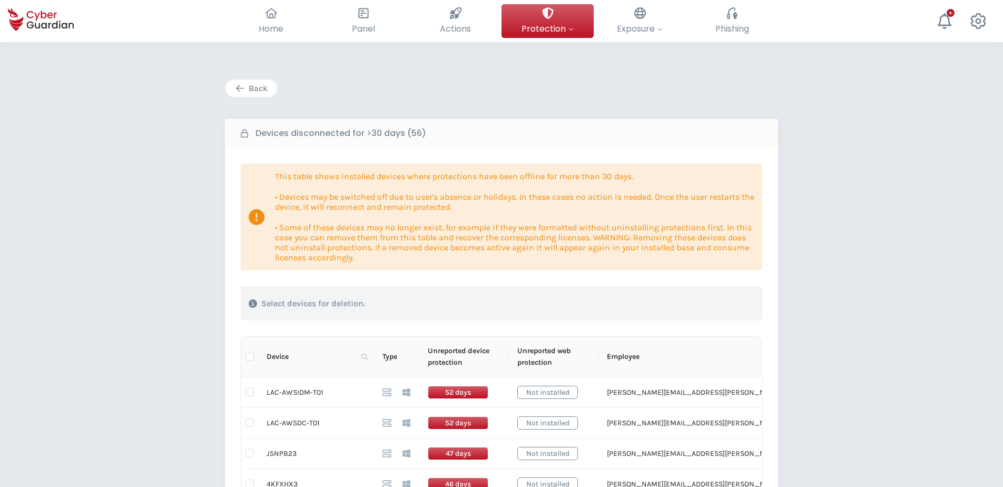
click at [262, 88] on div "Back" at bounding box center [251, 88] width 36 height 13
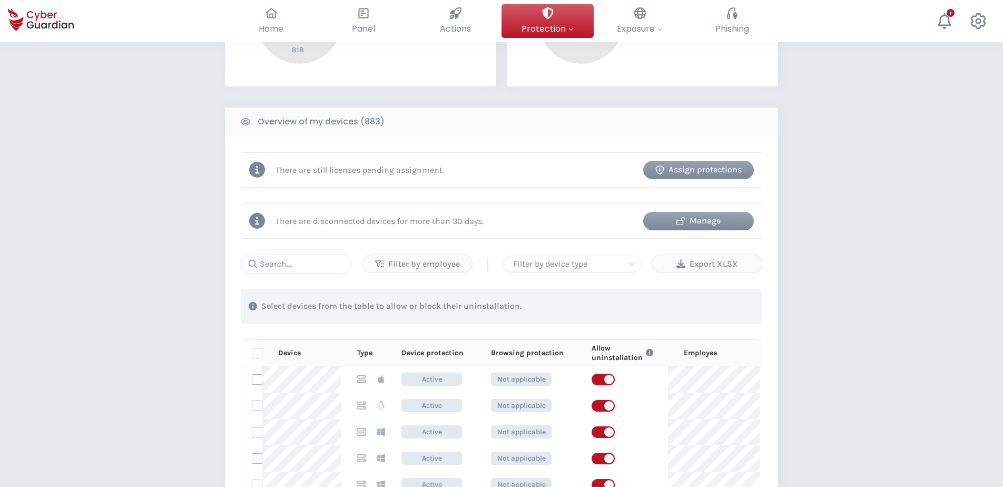
scroll to position [421, 0]
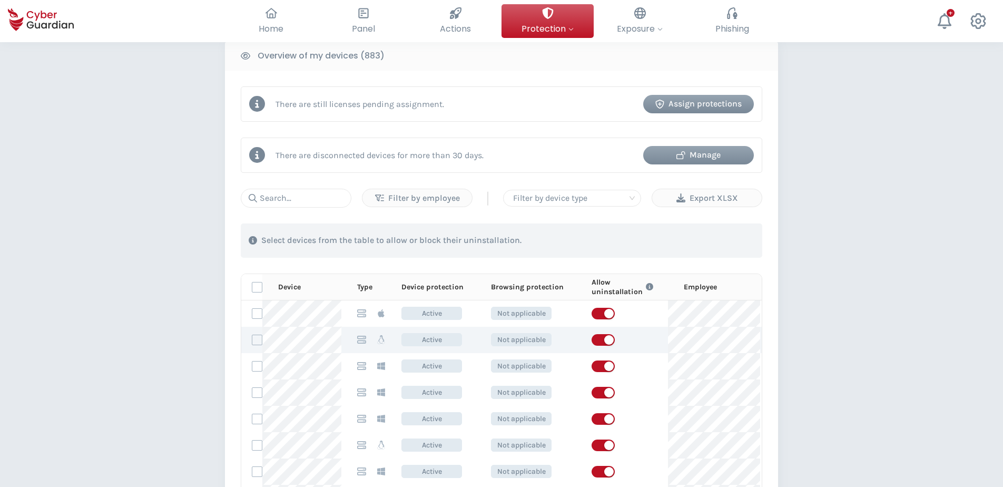
click at [363, 340] on icon at bounding box center [361, 339] width 9 height 9
click at [380, 339] on icon at bounding box center [381, 339] width 9 height 9
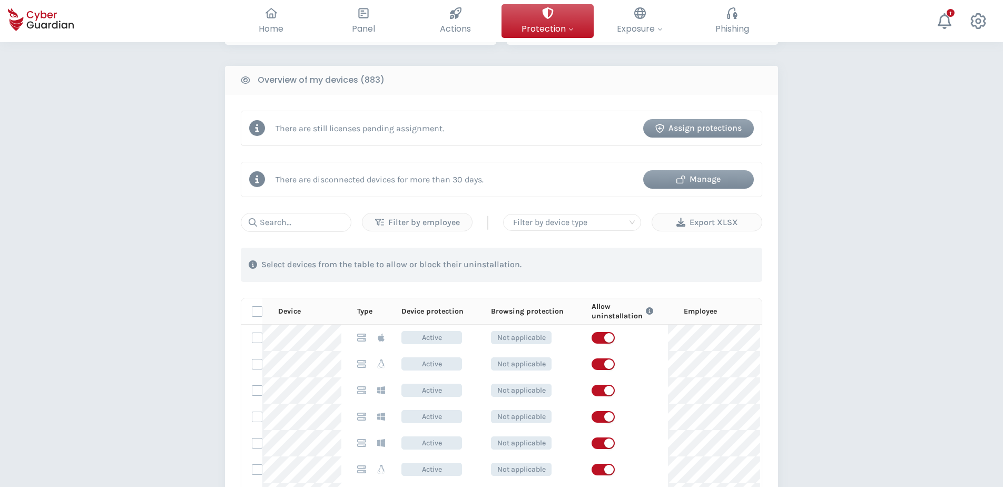
scroll to position [369, 0]
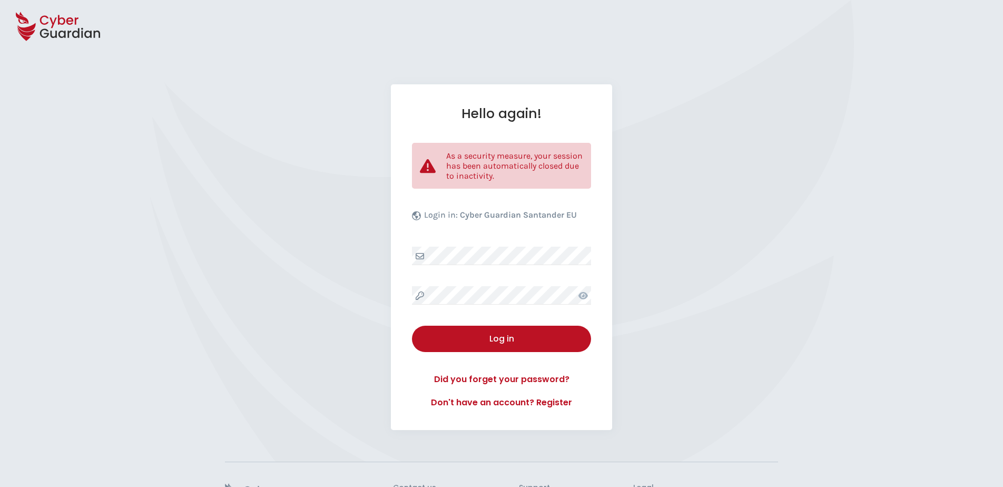
select select "English"
